Goal: Task Accomplishment & Management: Use online tool/utility

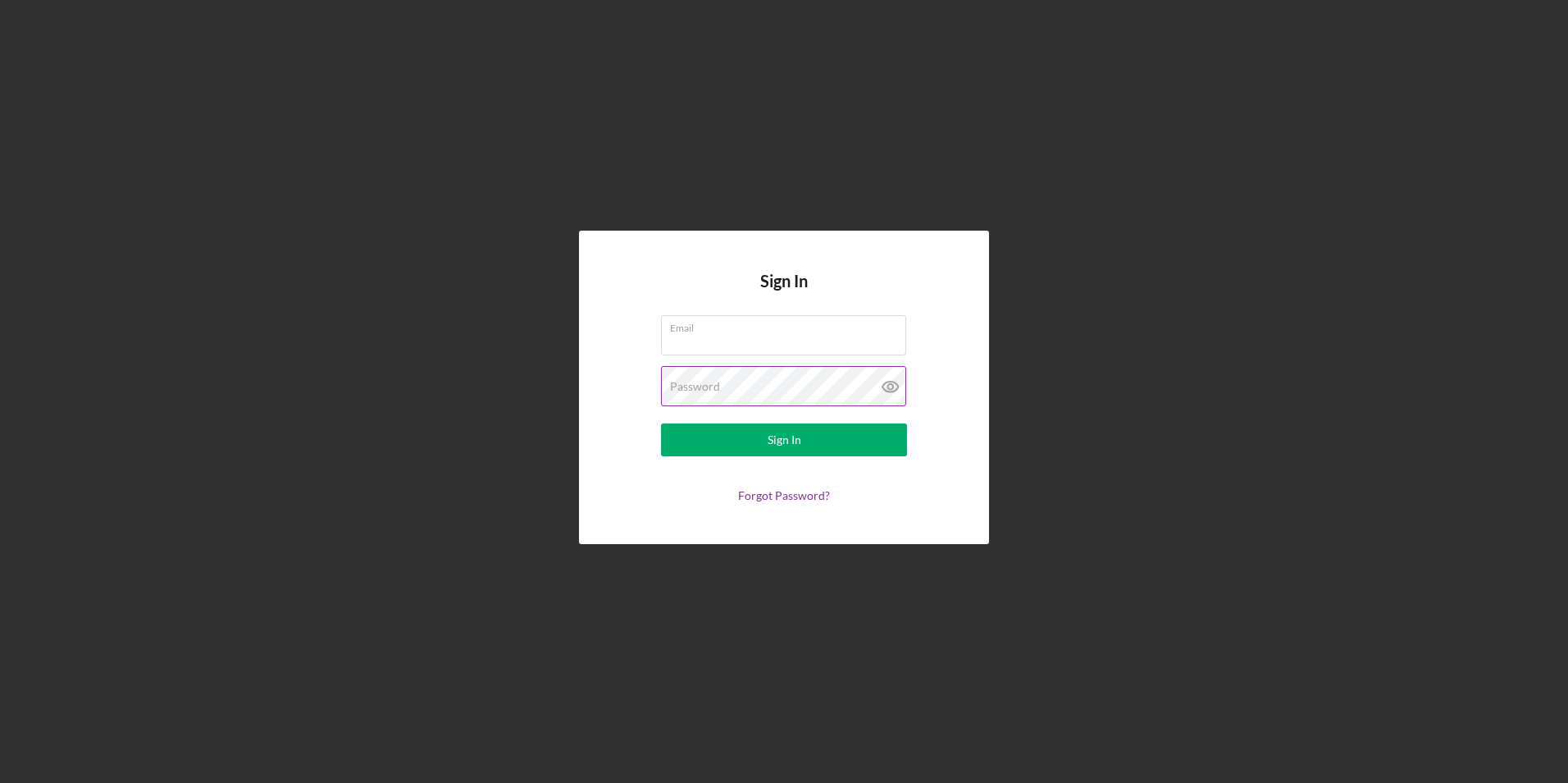
type input "[EMAIL_ADDRESS][DOMAIN_NAME]"
click at [897, 383] on icon at bounding box center [891, 387] width 41 height 41
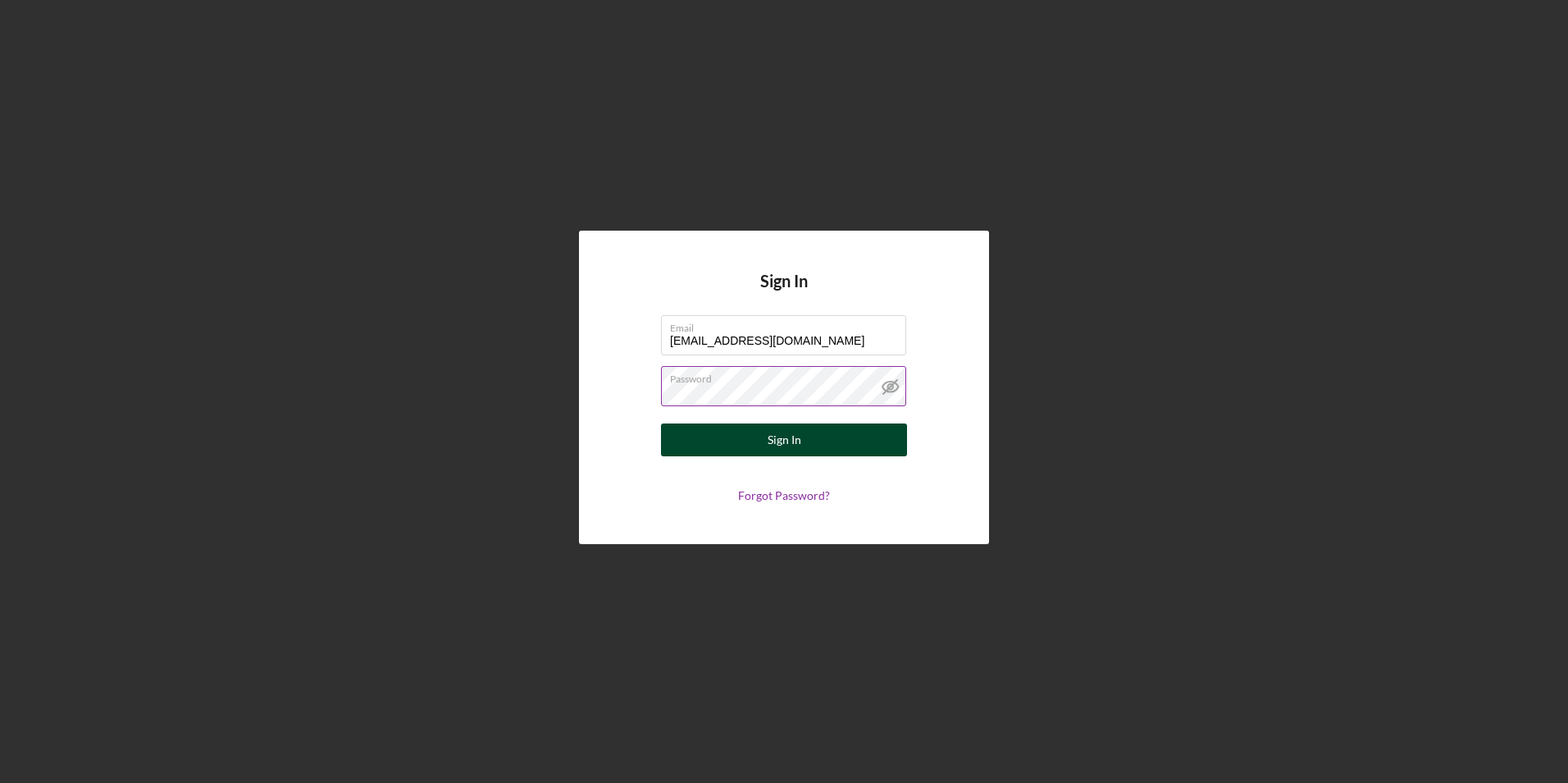
click at [828, 438] on button "Sign In" at bounding box center [784, 439] width 245 height 33
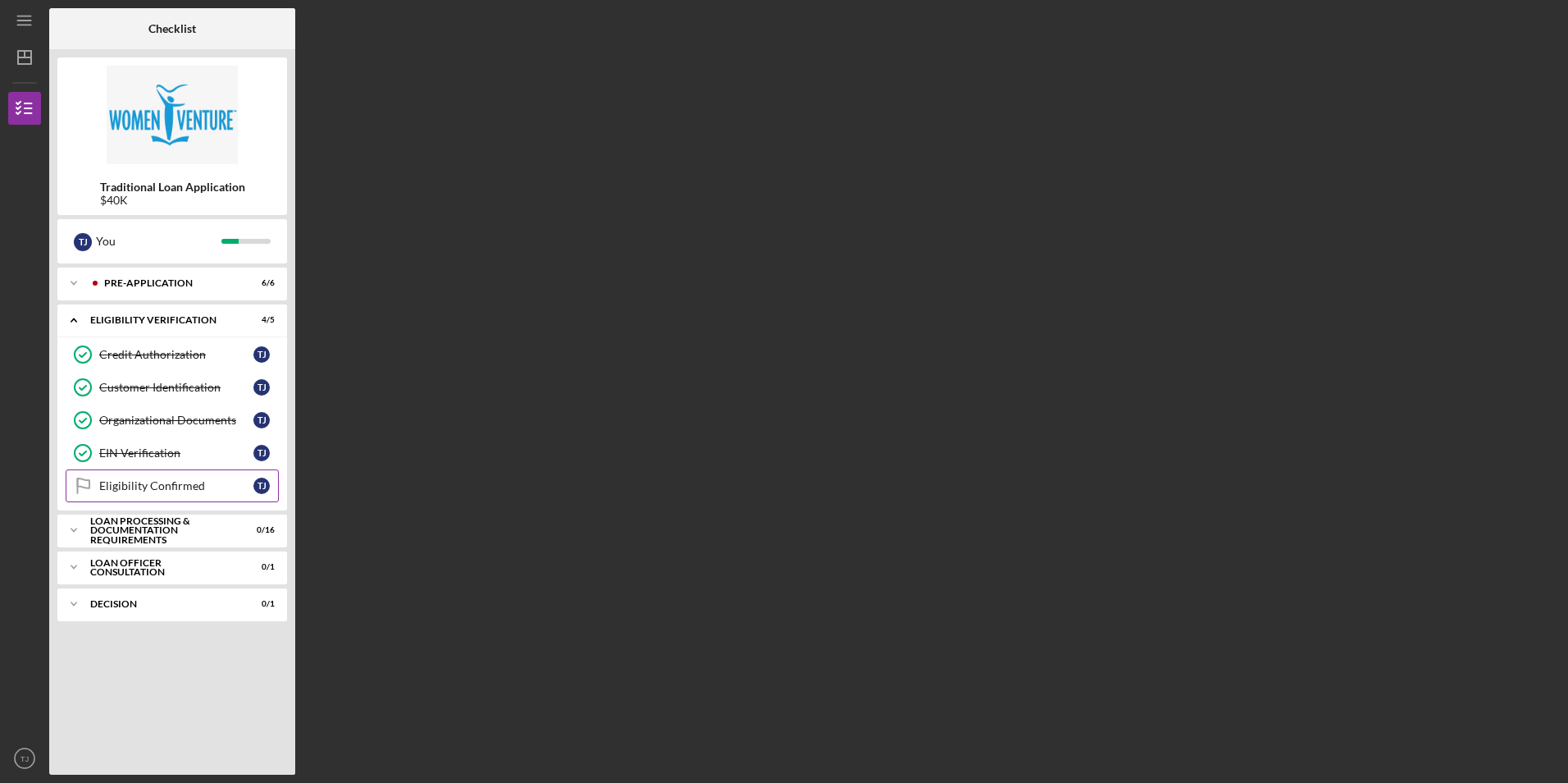
click at [194, 483] on div "Eligibility Confirmed" at bounding box center [176, 486] width 154 height 13
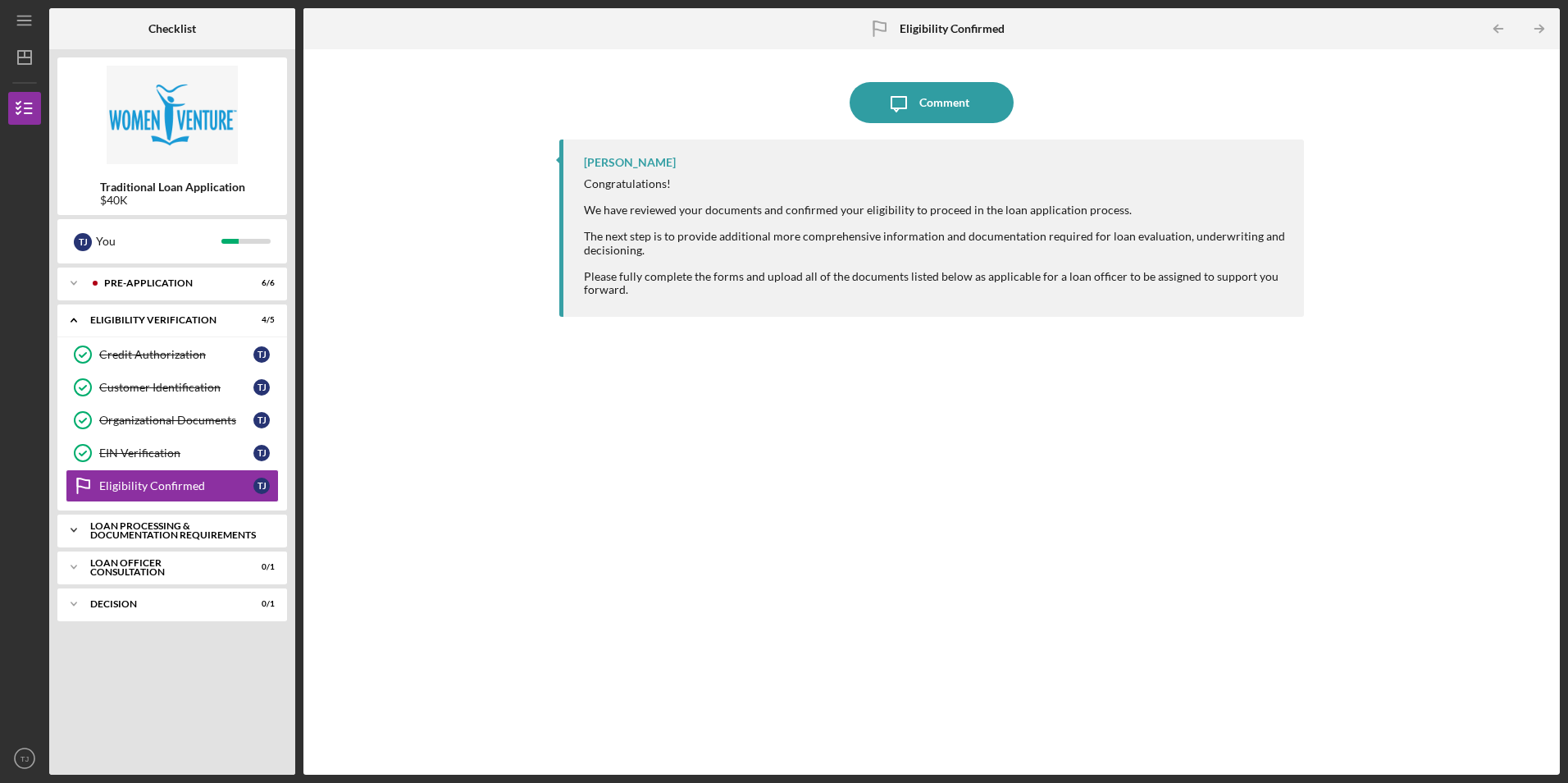
click at [214, 530] on div "Loan Processing & Documentation Requirements" at bounding box center [178, 530] width 176 height 19
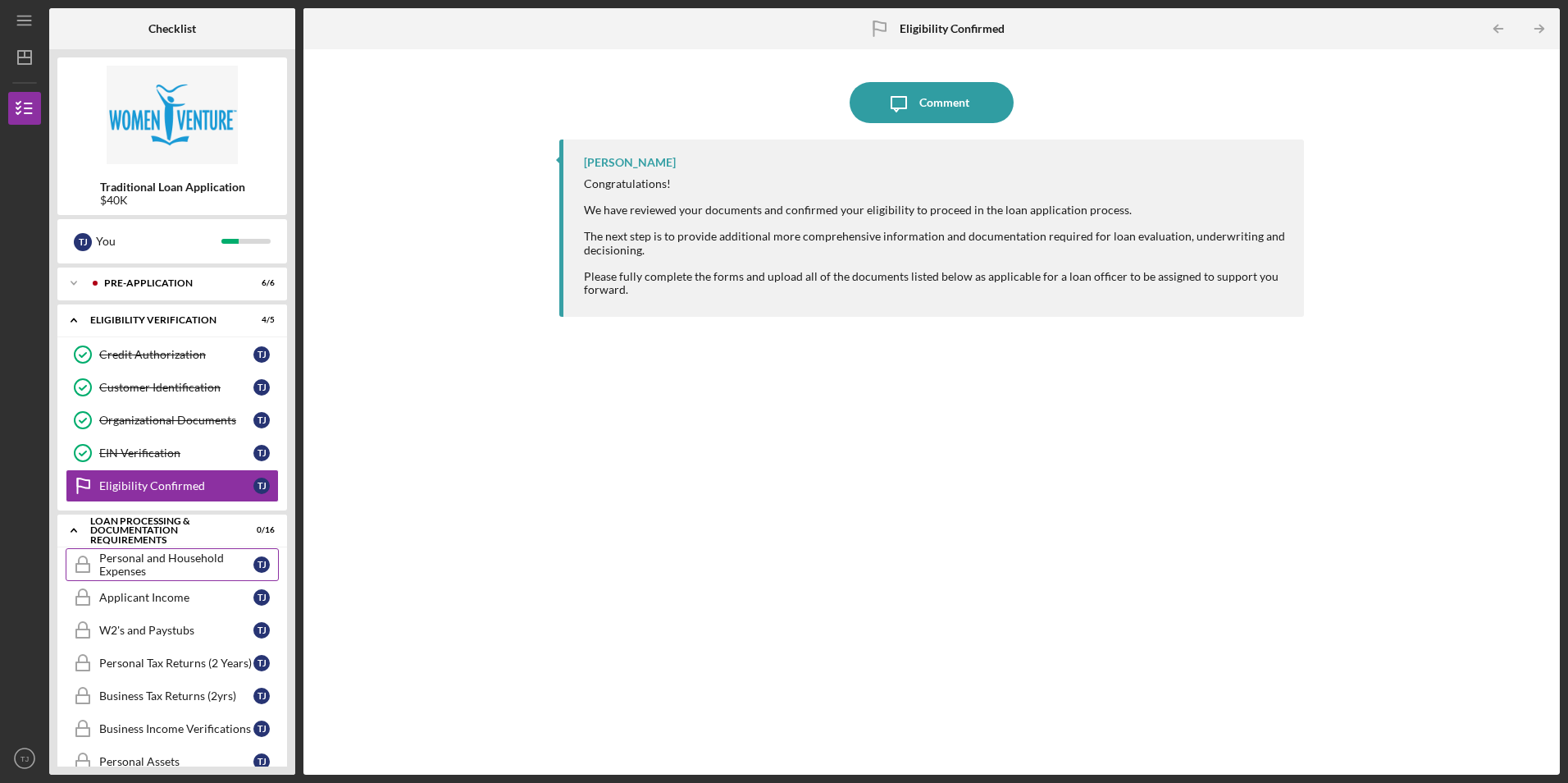
click at [193, 561] on div "Personal and Household Expenses" at bounding box center [176, 565] width 154 height 26
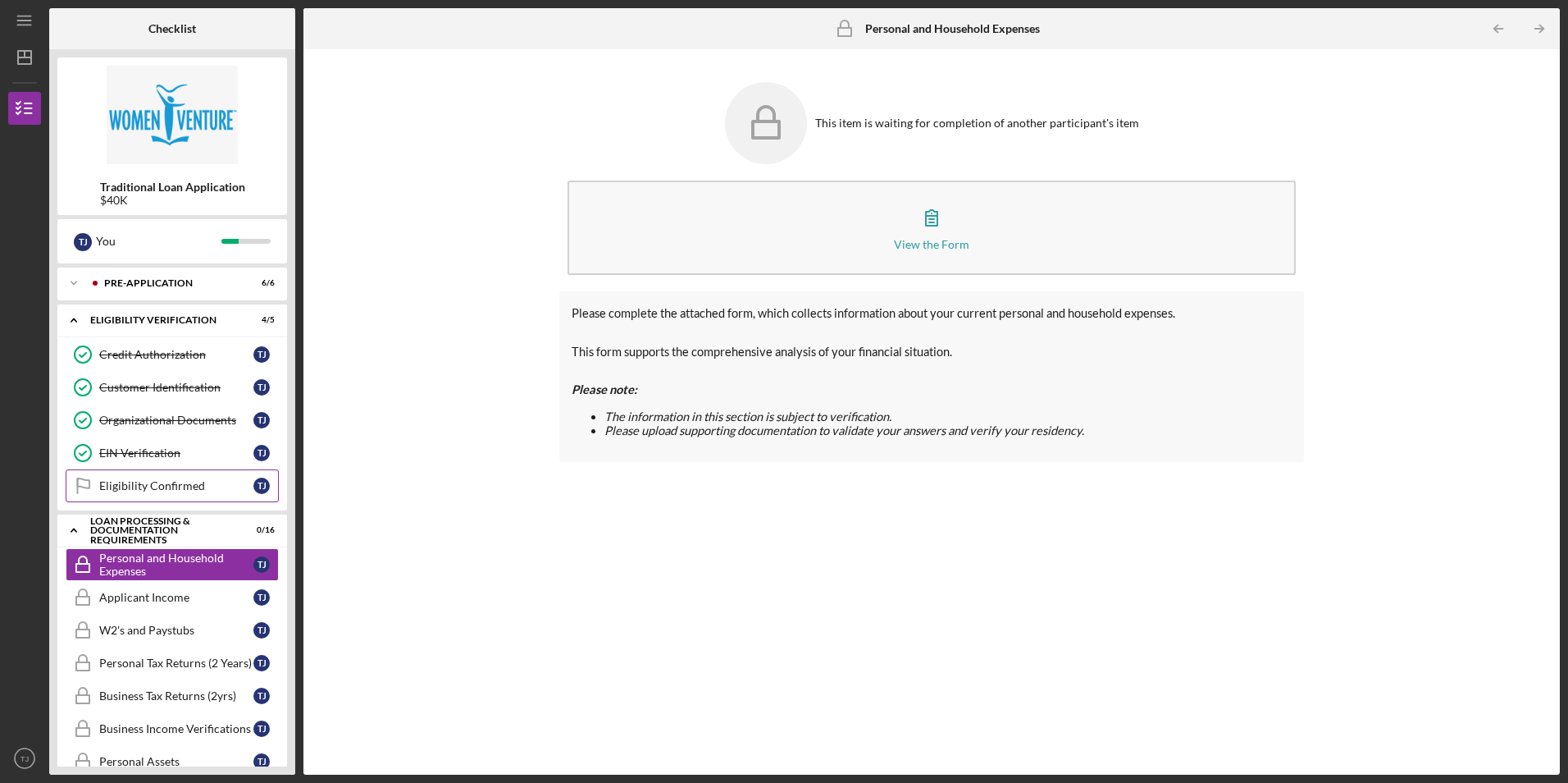
click at [213, 493] on link "Eligibility Confirmed Eligibility Confirmed T J" at bounding box center [172, 486] width 214 height 33
